Goal: Check status: Check status

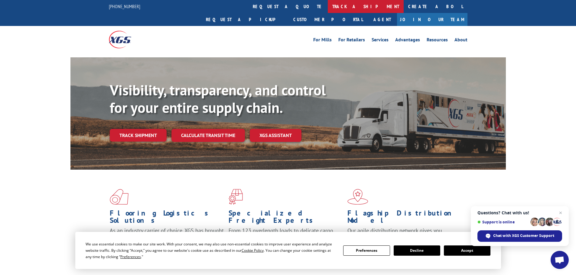
click at [328, 6] on link "track a shipment" at bounding box center [366, 6] width 76 height 13
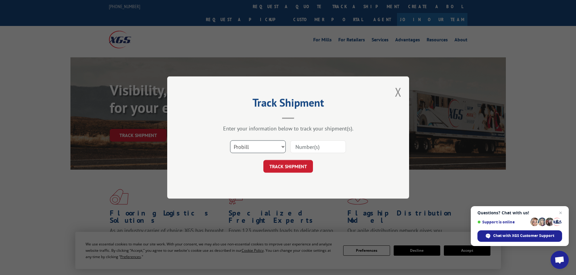
click at [271, 151] on select "Select category... Probill BOL PO" at bounding box center [258, 147] width 56 height 13
select select "bol"
click at [230, 141] on select "Select category... Probill BOL PO" at bounding box center [258, 147] width 56 height 13
click at [311, 148] on input at bounding box center [318, 147] width 56 height 13
paste input "5264593"
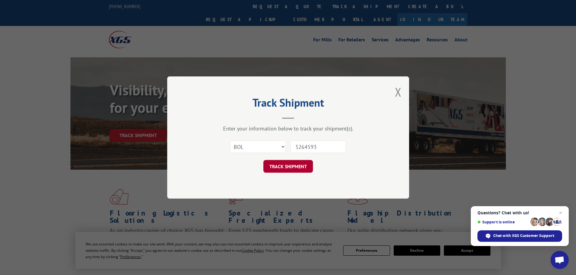
type input "5264593"
click at [289, 162] on button "TRACK SHIPMENT" at bounding box center [288, 166] width 50 height 13
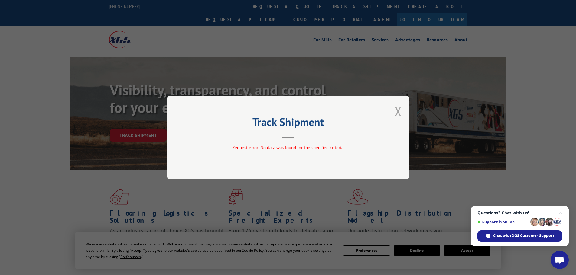
click at [397, 116] on button "Close modal" at bounding box center [398, 111] width 7 height 16
